Goal: Book appointment/travel/reservation

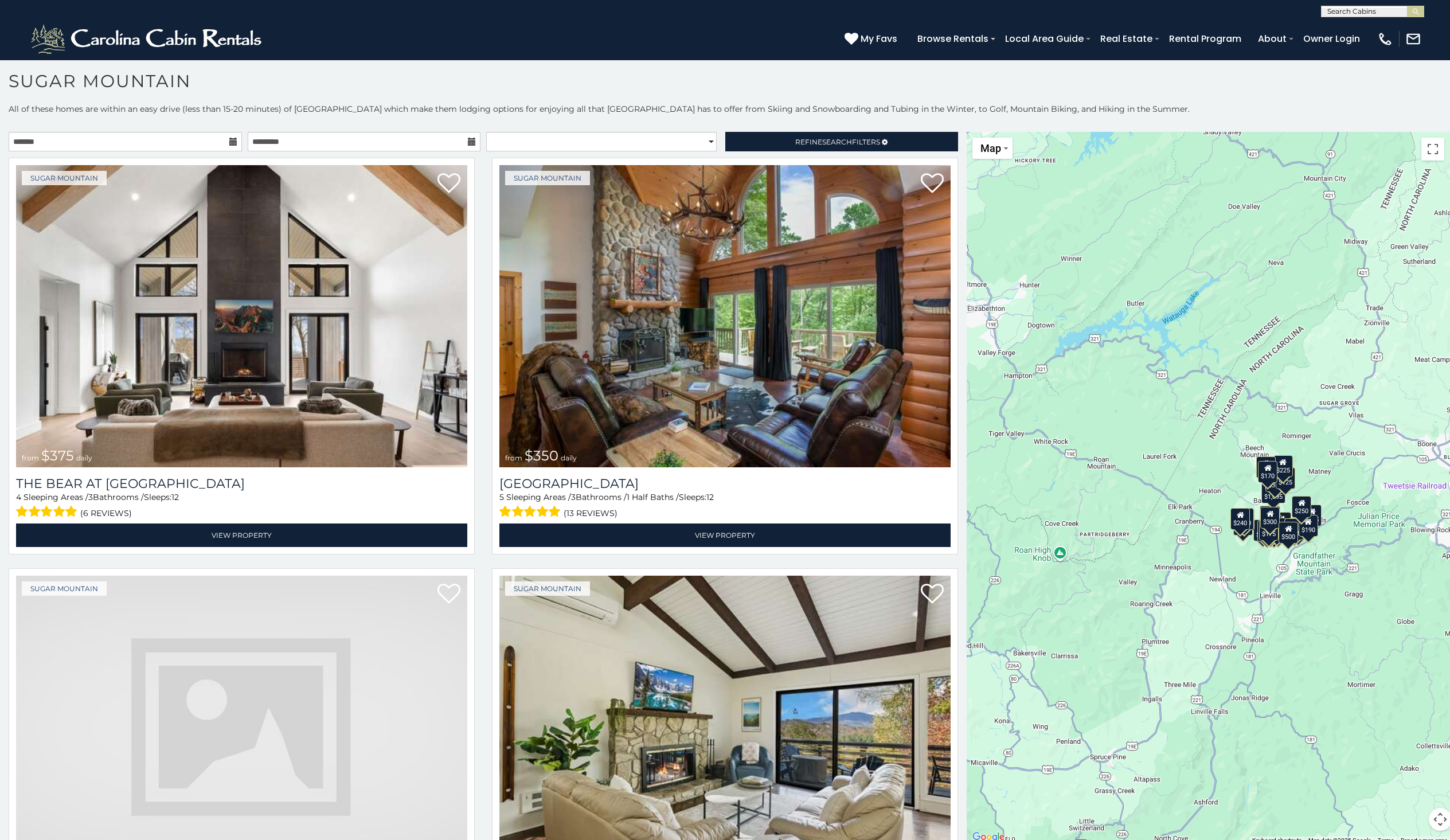
scroll to position [3, 0]
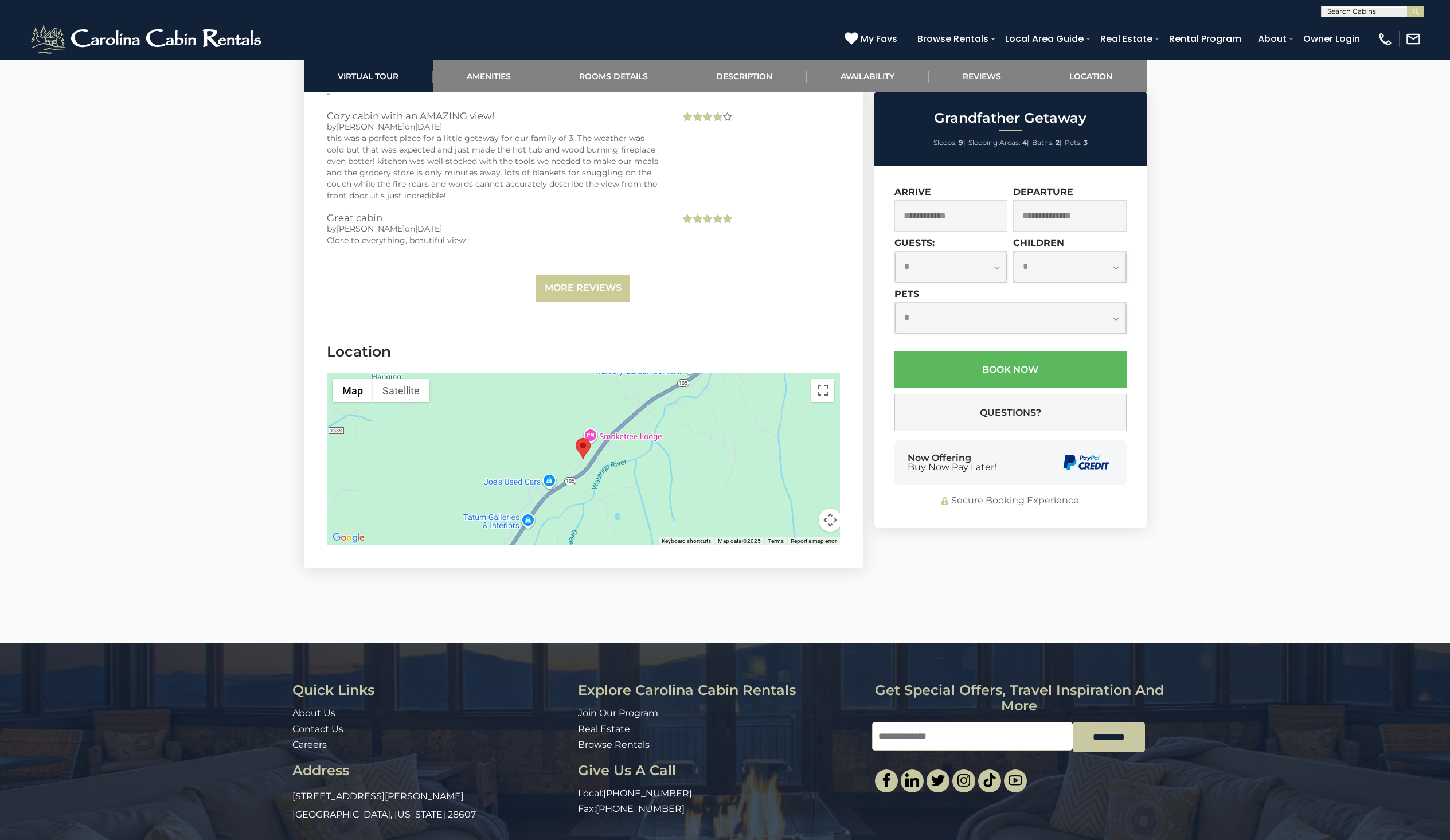
scroll to position [2333, 0]
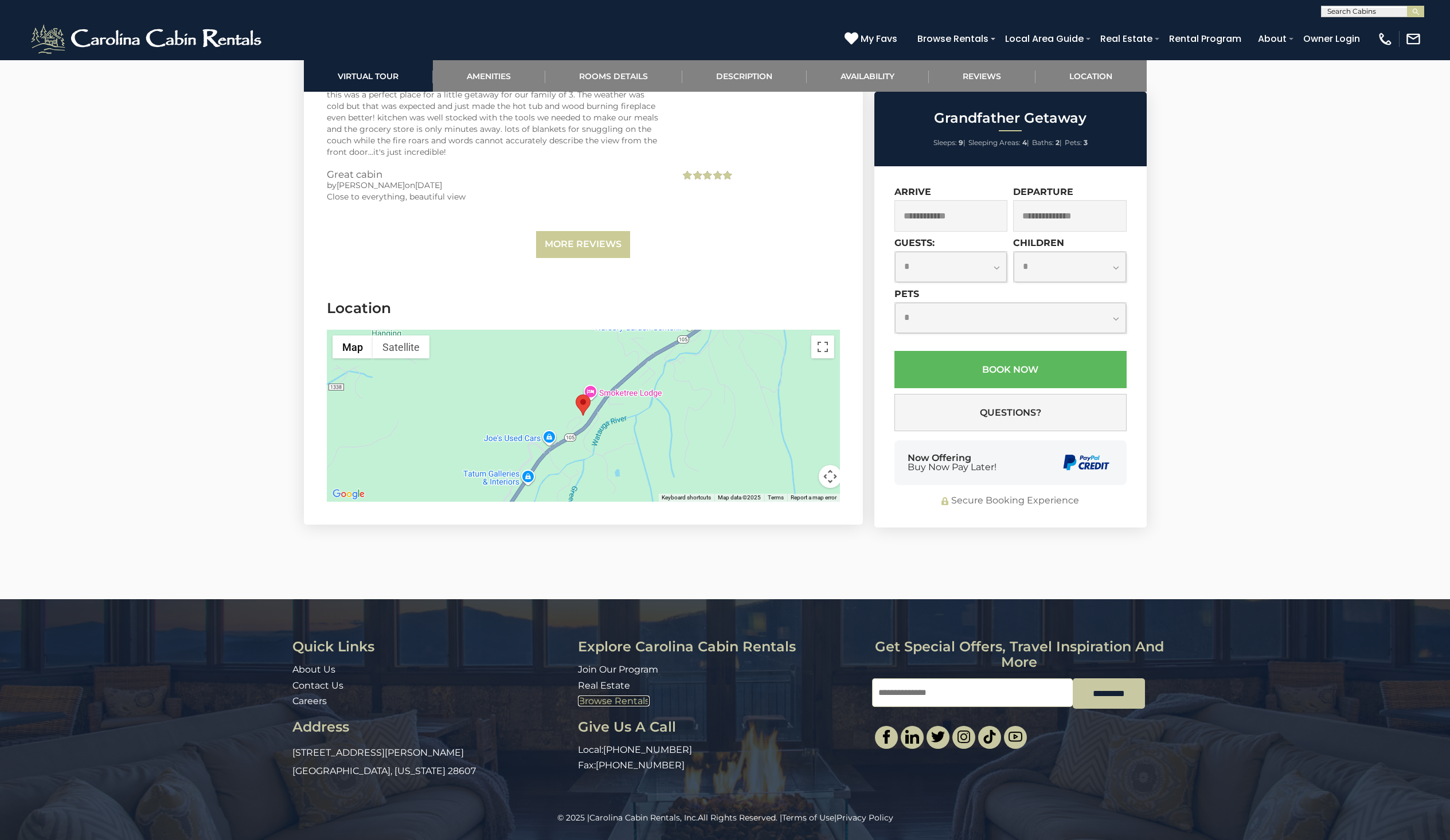
click at [613, 700] on link "Browse Rentals" at bounding box center [614, 700] width 71 height 11
